Goal: Navigation & Orientation: Understand site structure

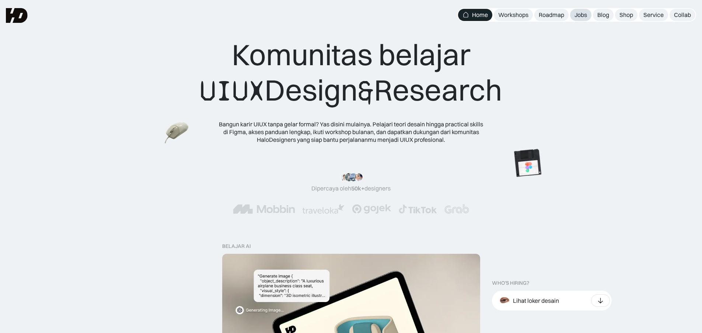
click at [584, 15] on div "Jobs" at bounding box center [580, 15] width 13 height 8
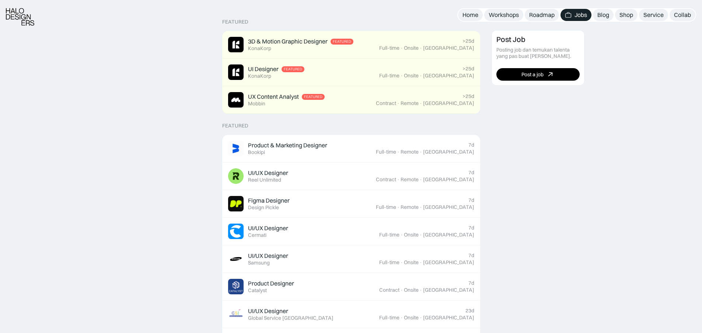
scroll to position [235, 0]
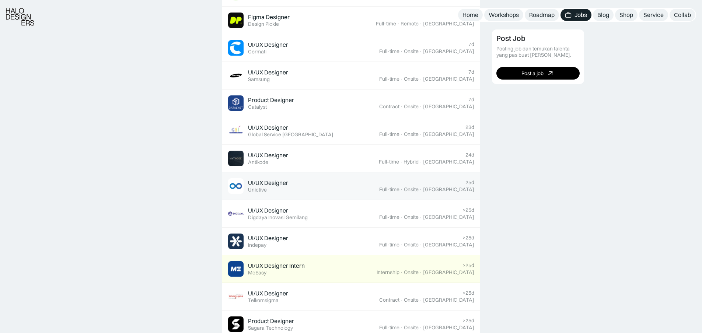
scroll to position [424, 0]
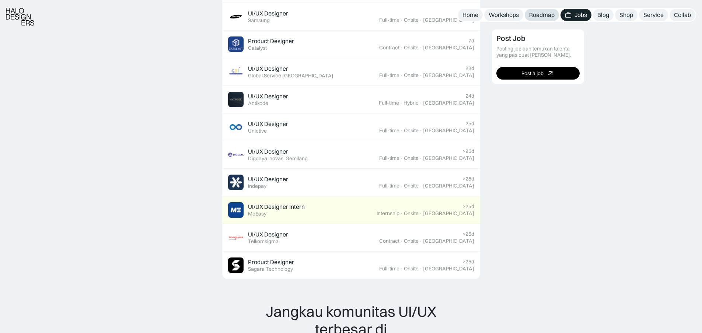
click at [531, 15] on div "Roadmap" at bounding box center [541, 15] width 25 height 8
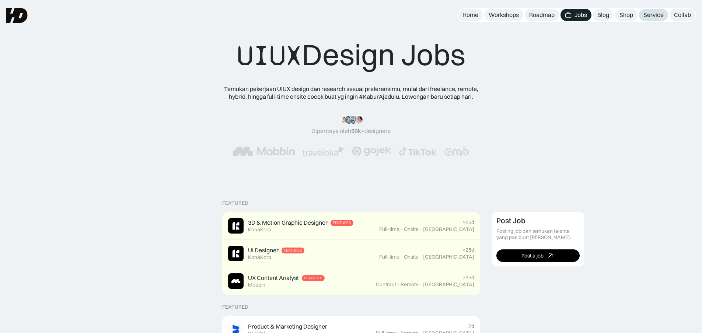
click at [662, 14] on div "Service" at bounding box center [653, 15] width 20 height 8
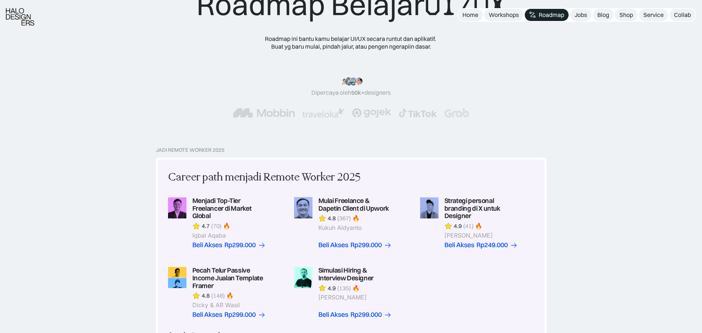
scroll to position [50, 0]
click at [499, 13] on div "Workshops" at bounding box center [504, 15] width 30 height 8
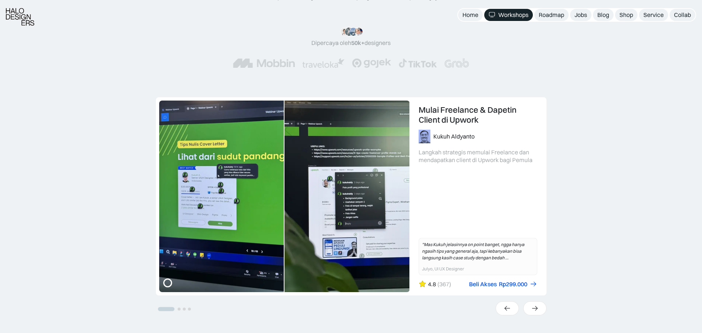
scroll to position [135, 0]
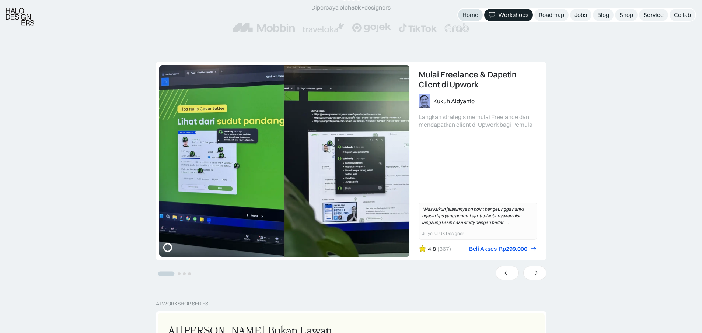
click at [468, 14] on div "Home" at bounding box center [470, 15] width 16 height 8
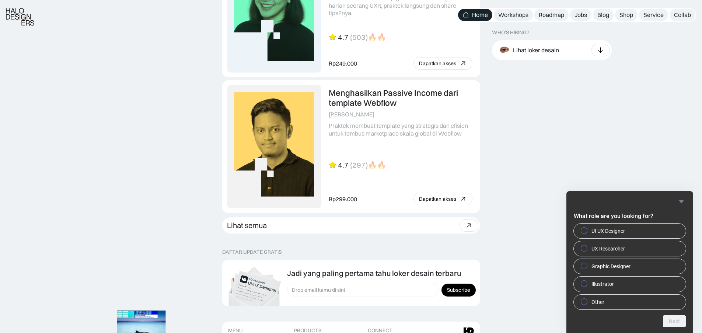
scroll to position [2054, 0]
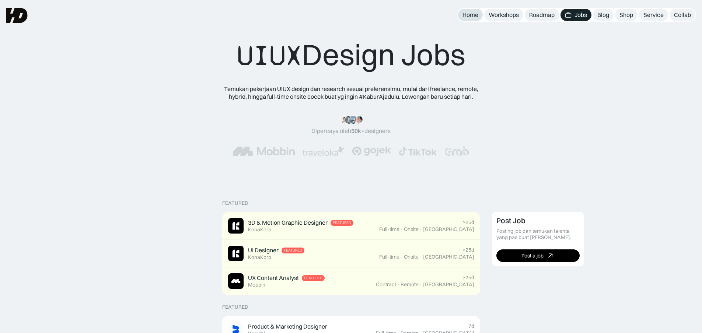
click at [474, 17] on div "Home" at bounding box center [470, 15] width 16 height 8
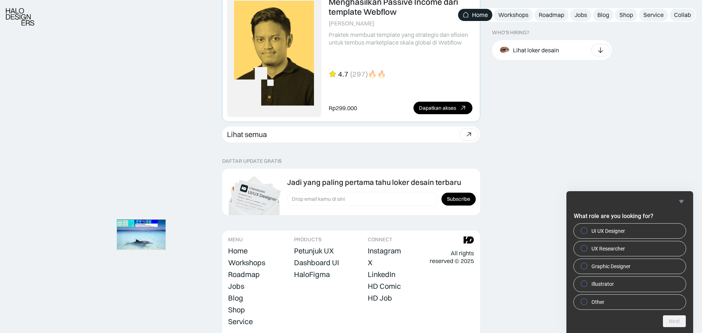
scroll to position [2054, 0]
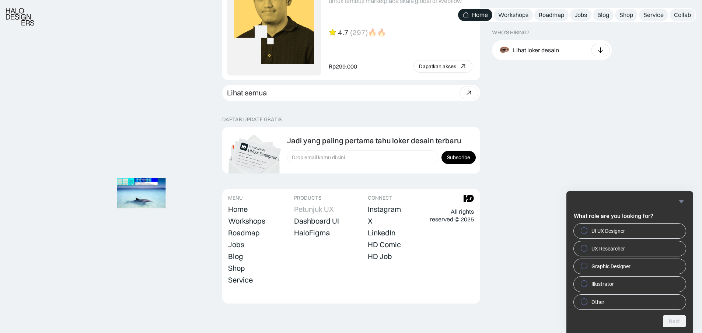
click at [308, 210] on div "Petunjuk UX" at bounding box center [314, 209] width 40 height 9
